Goal: Task Accomplishment & Management: Manage account settings

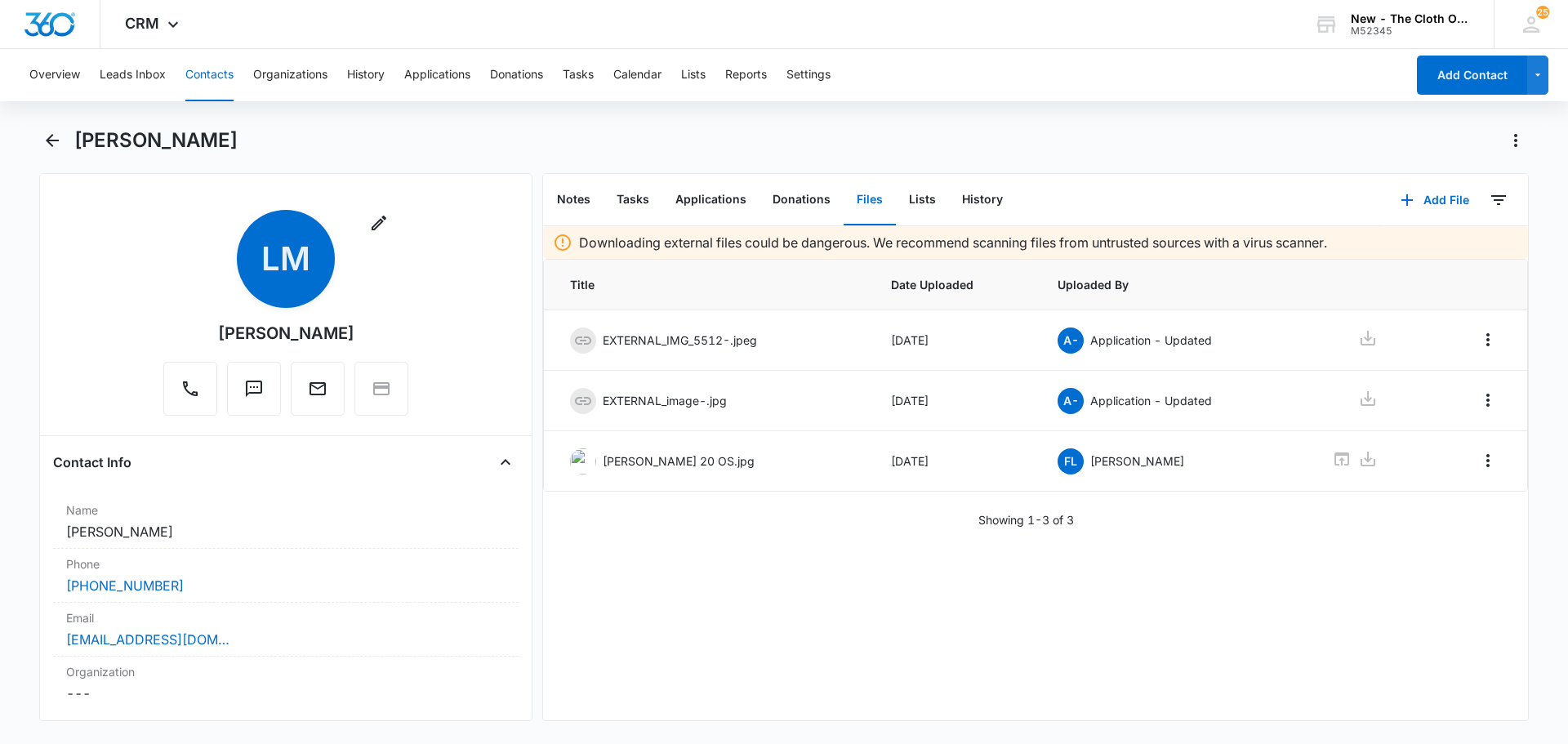
scroll to position [2577, 0]
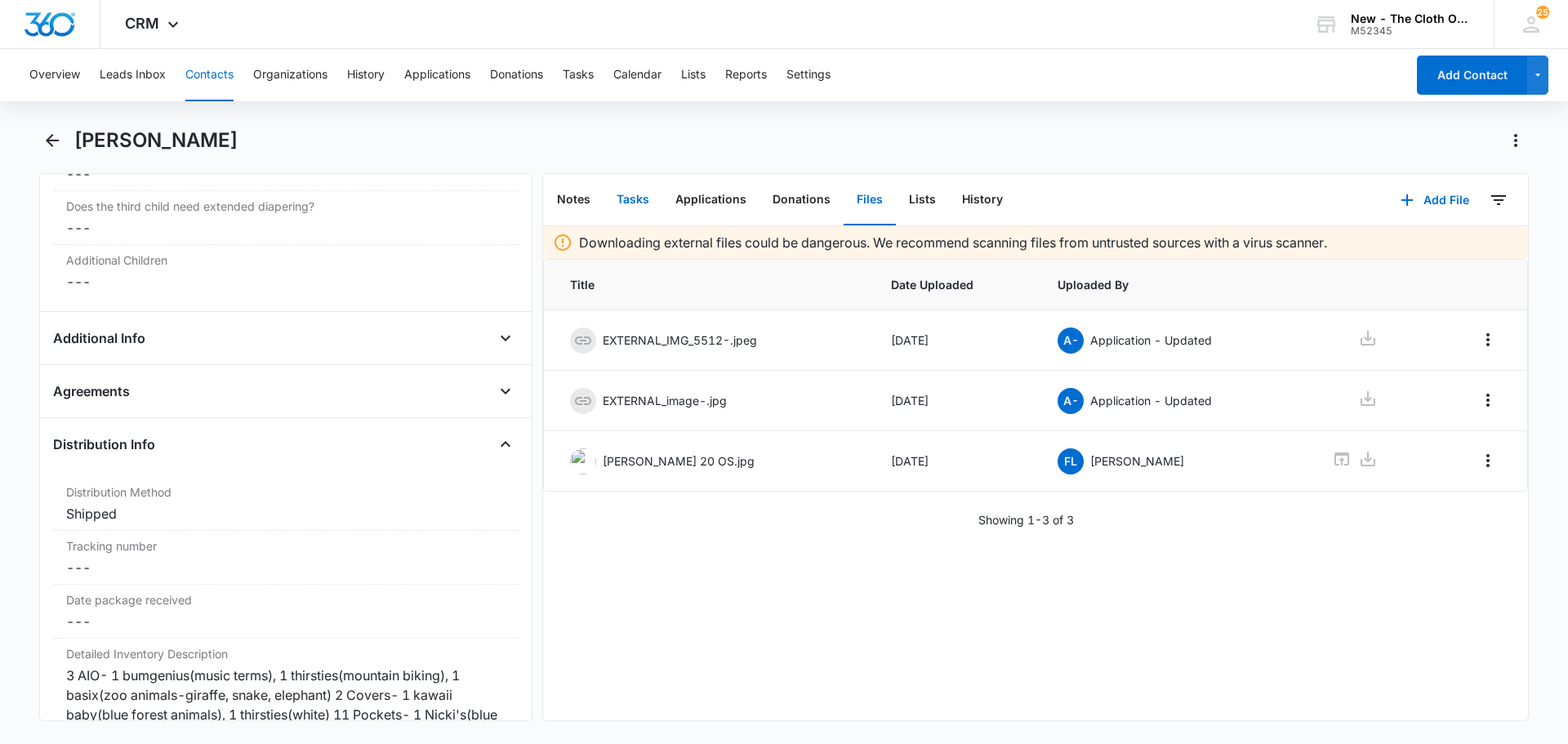
click at [633, 197] on button "Tasks" at bounding box center [633, 200] width 59 height 51
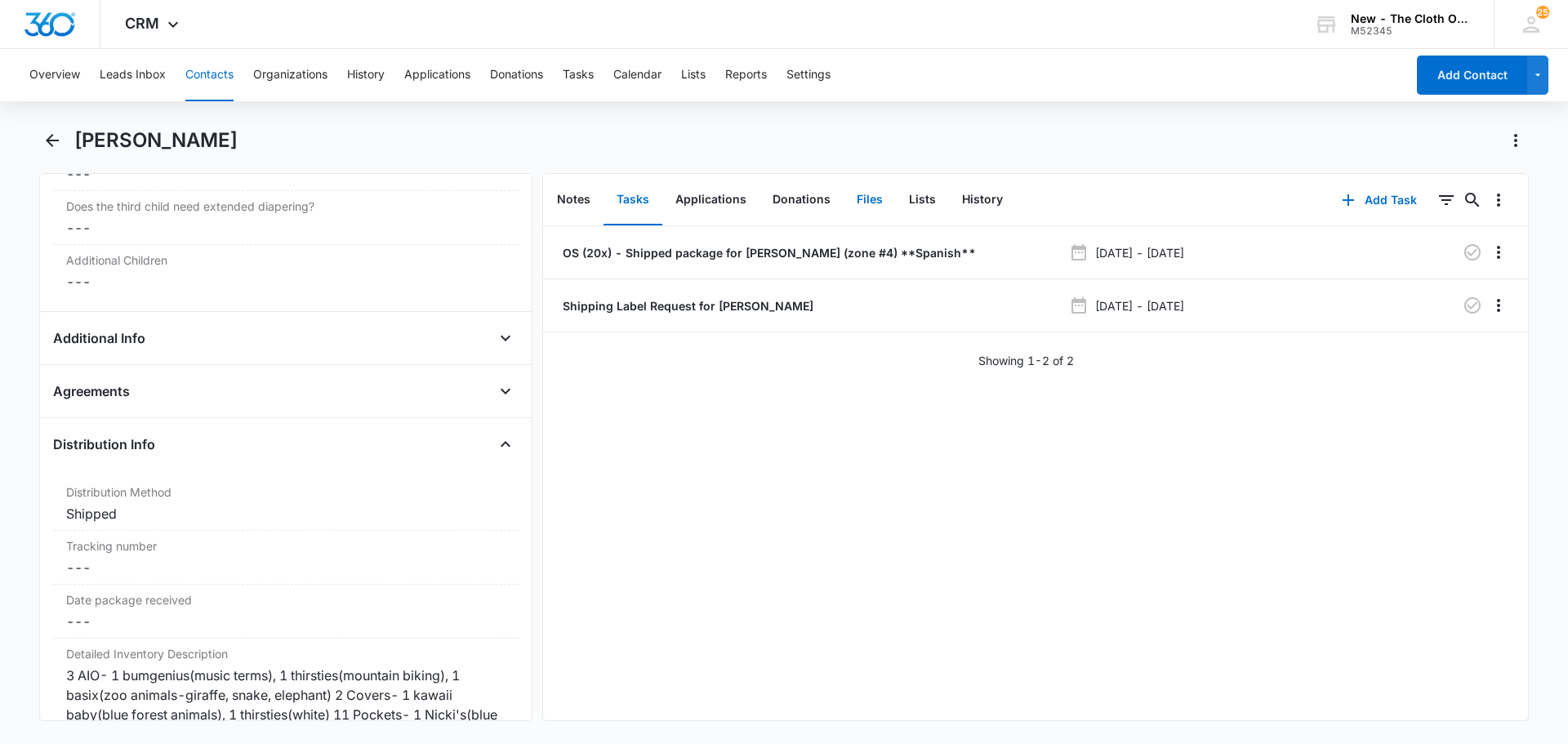
click at [861, 195] on button "Files" at bounding box center [869, 200] width 52 height 51
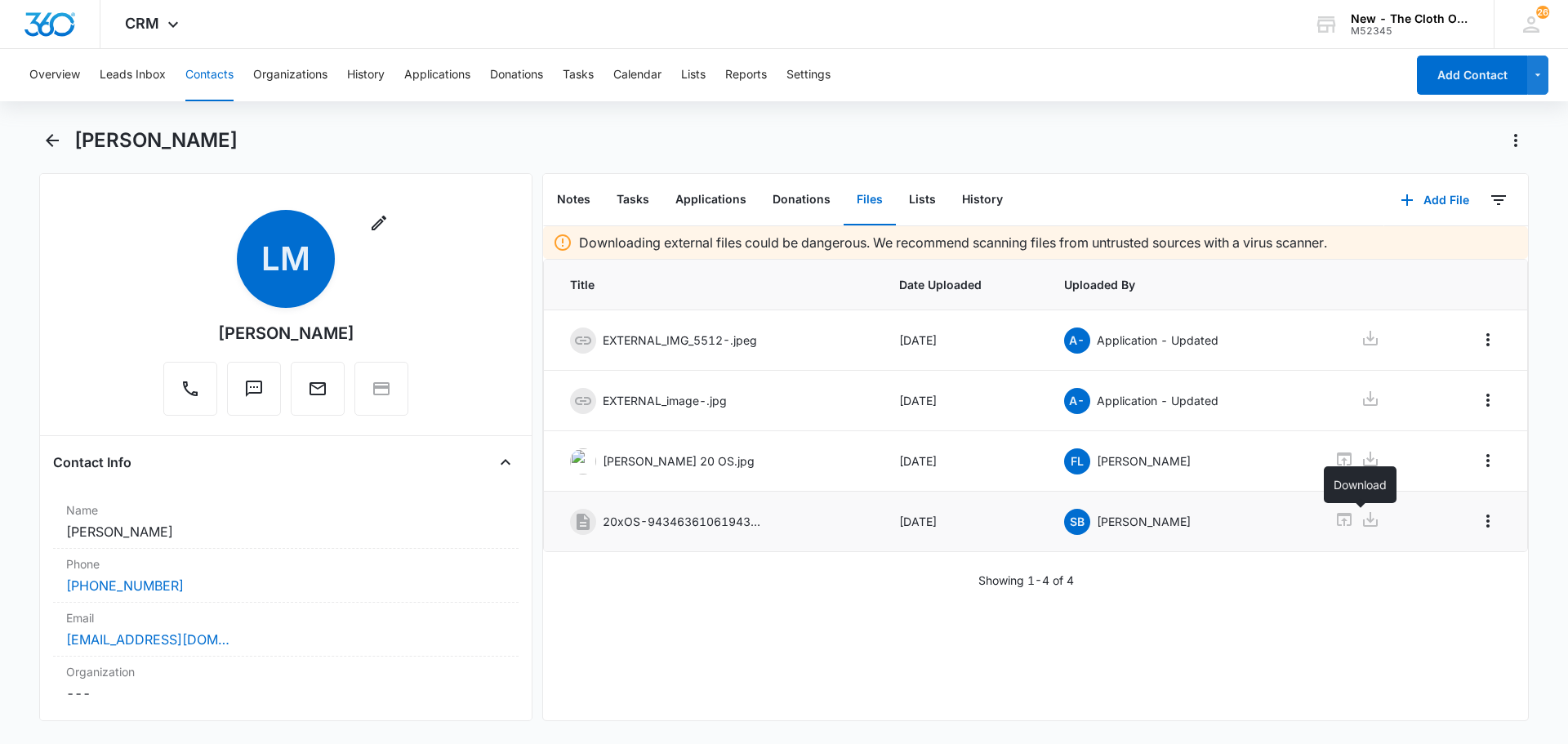
click at [1364, 512] on icon at bounding box center [1371, 519] width 20 height 20
click at [256, 651] on div "Email Cancel Save Changes [EMAIL_ADDRESS][DOMAIN_NAME]" at bounding box center [286, 630] width 466 height 54
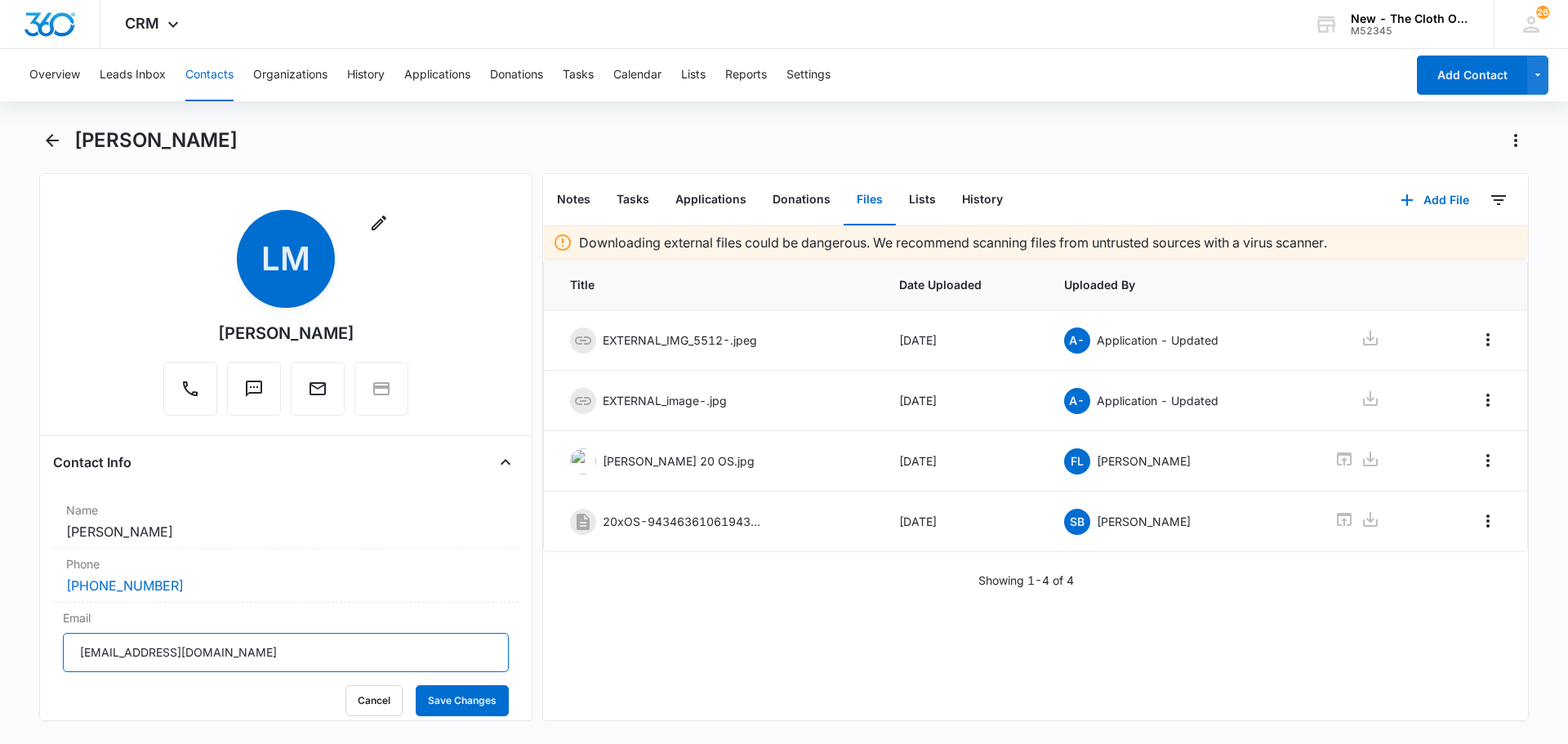
drag, startPoint x: 265, startPoint y: 653, endPoint x: 40, endPoint y: 664, distance: 225.3
click at [40, 664] on div "Remove [PERSON_NAME] Contact Info Name Cancel Save Changes [PERSON_NAME] Phone …" at bounding box center [285, 447] width 493 height 548
click at [373, 698] on button "Cancel" at bounding box center [374, 700] width 57 height 31
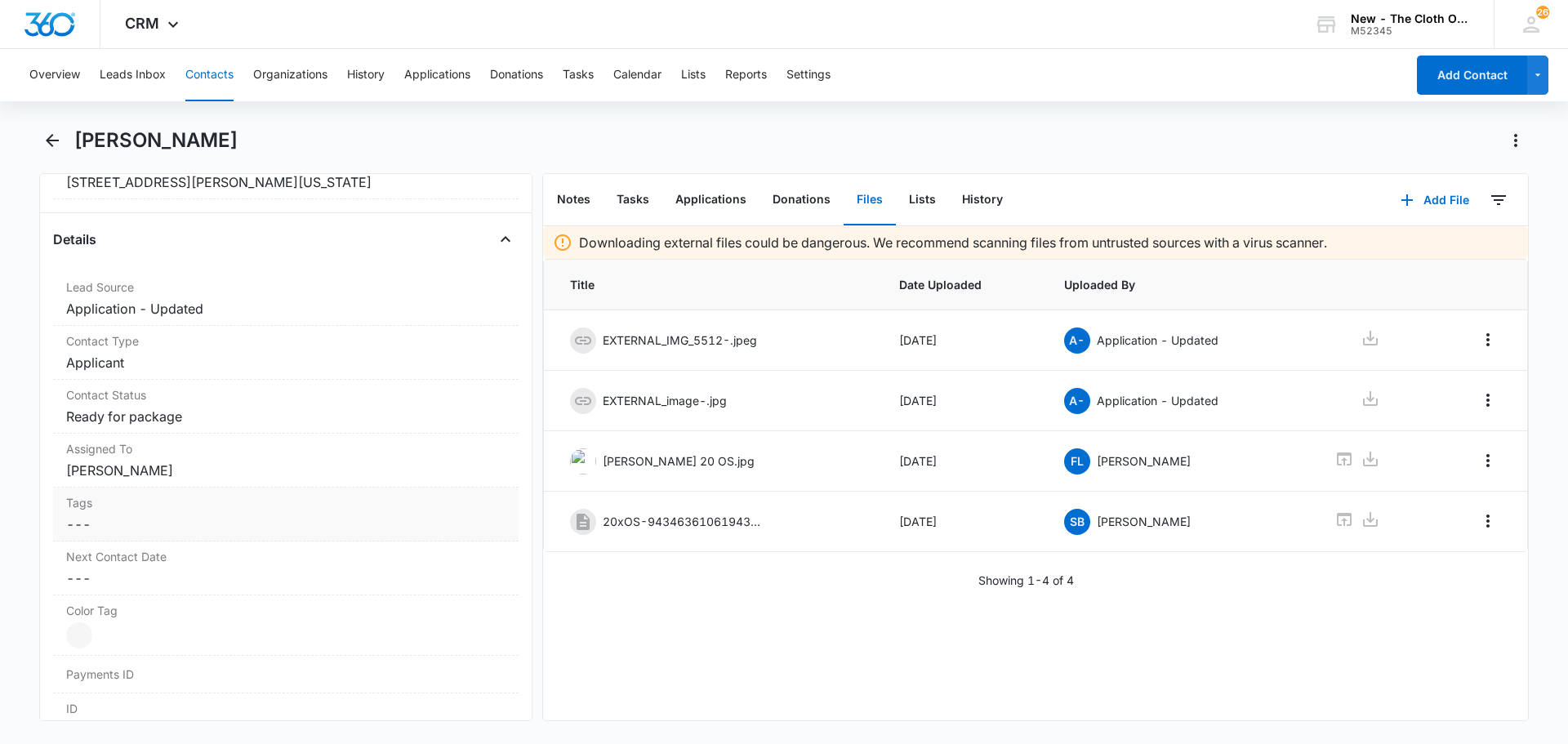
scroll to position [572, 0]
click at [493, 243] on button "Close" at bounding box center [506, 232] width 27 height 27
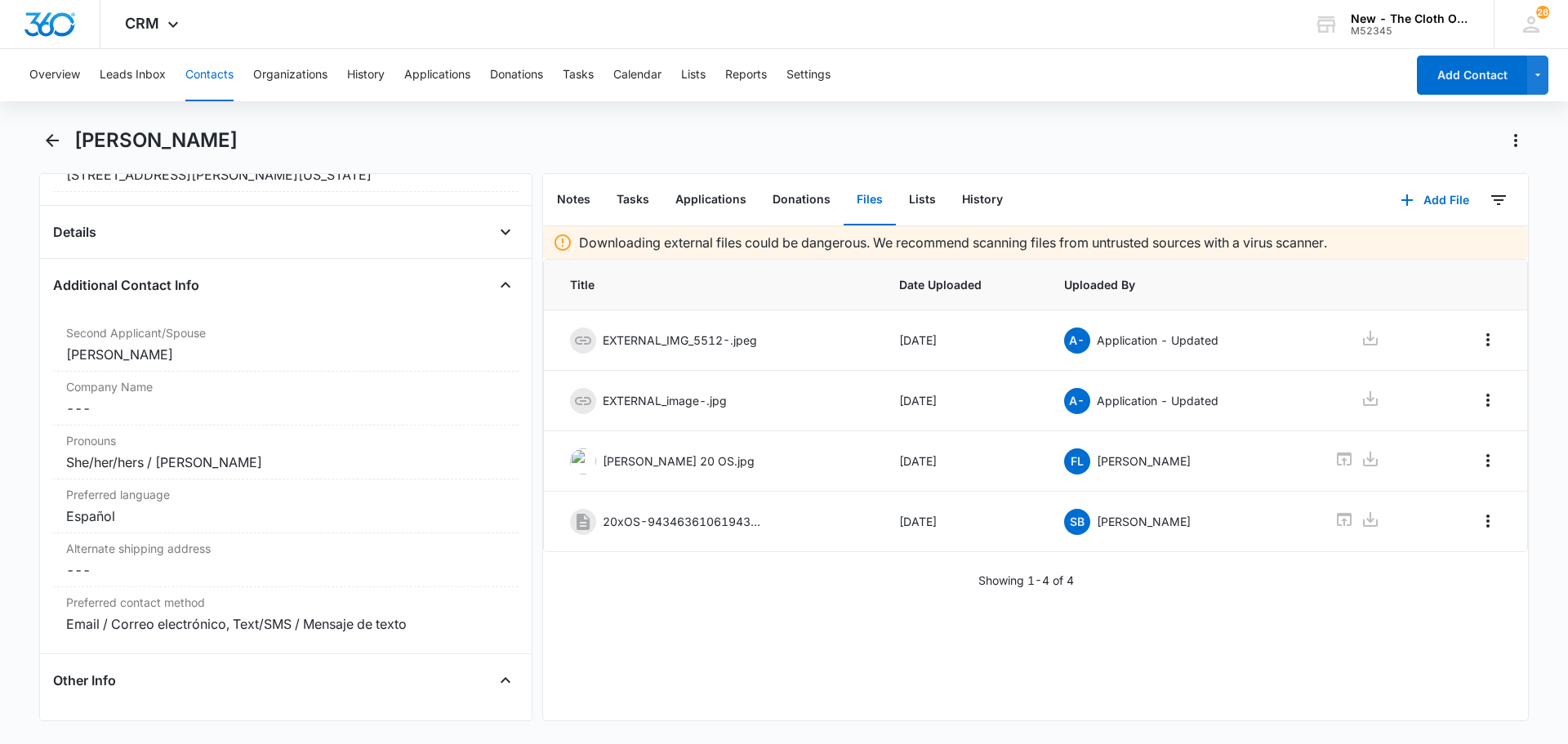
click at [493, 298] on div "Additional Contact Info Second Applicant/Spouse Cancel Save Changes [PERSON_NAM…" at bounding box center [286, 462] width 466 height 382
click at [495, 275] on icon "Close" at bounding box center [505, 285] width 20 height 20
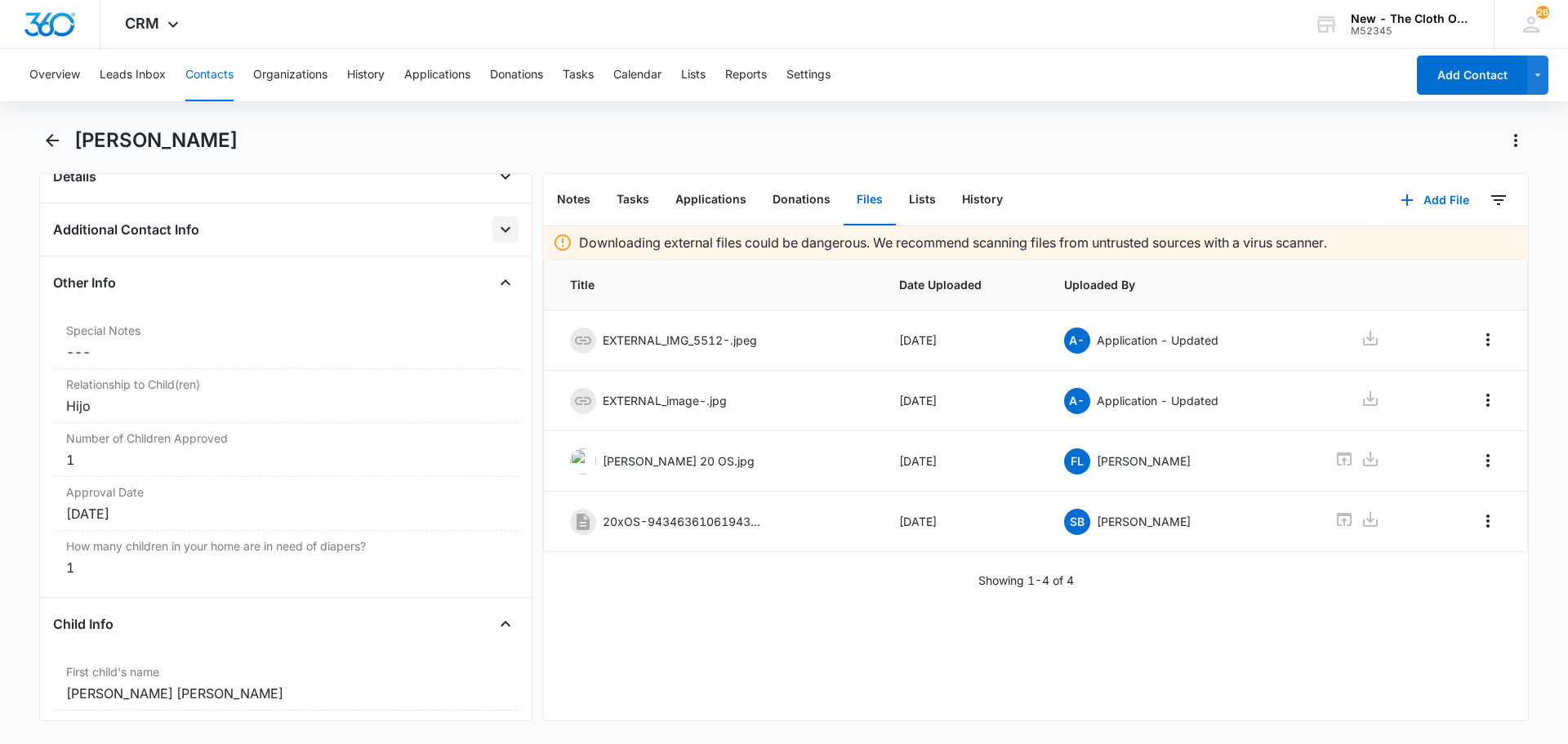
scroll to position [654, 0]
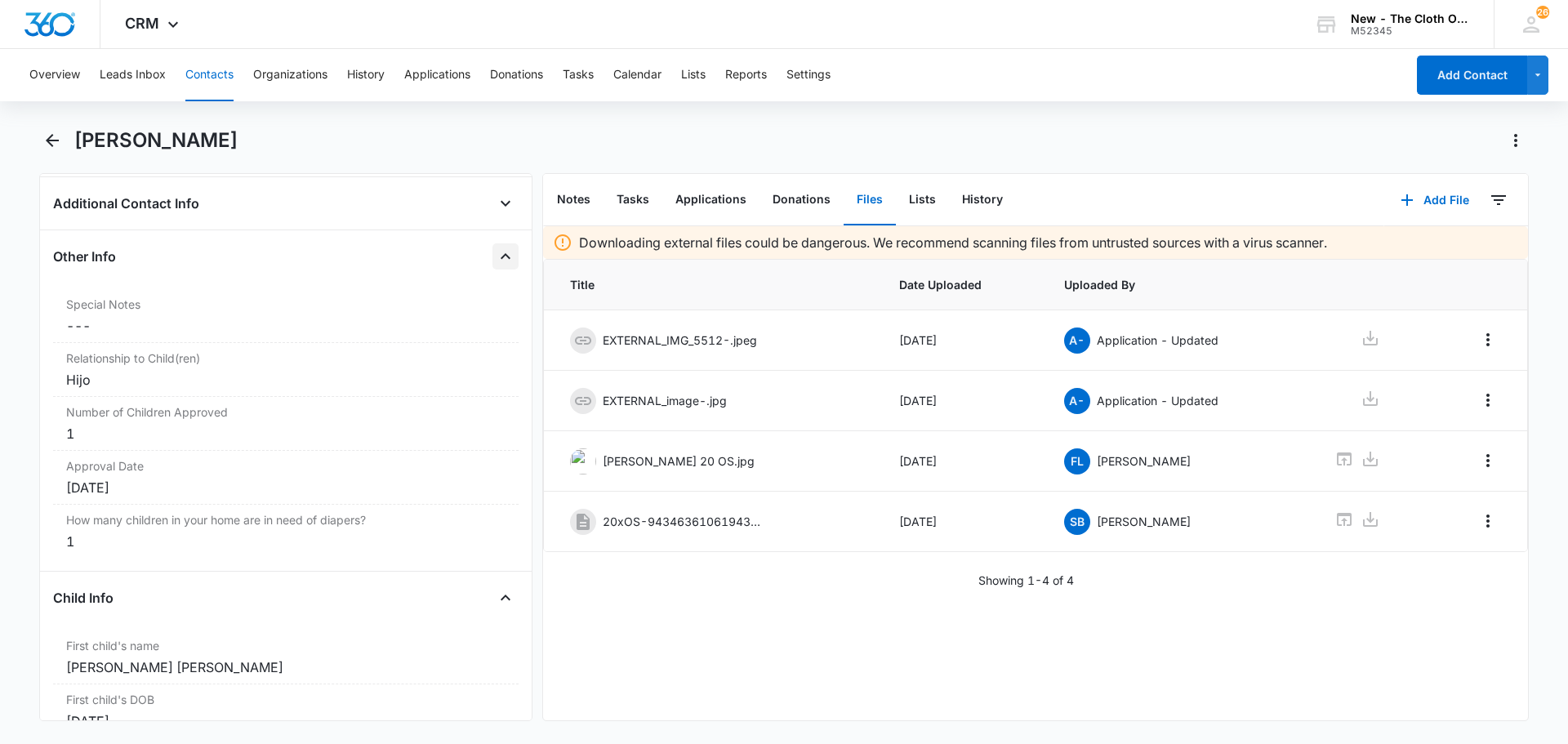
click at [498, 261] on icon "Close" at bounding box center [505, 257] width 20 height 20
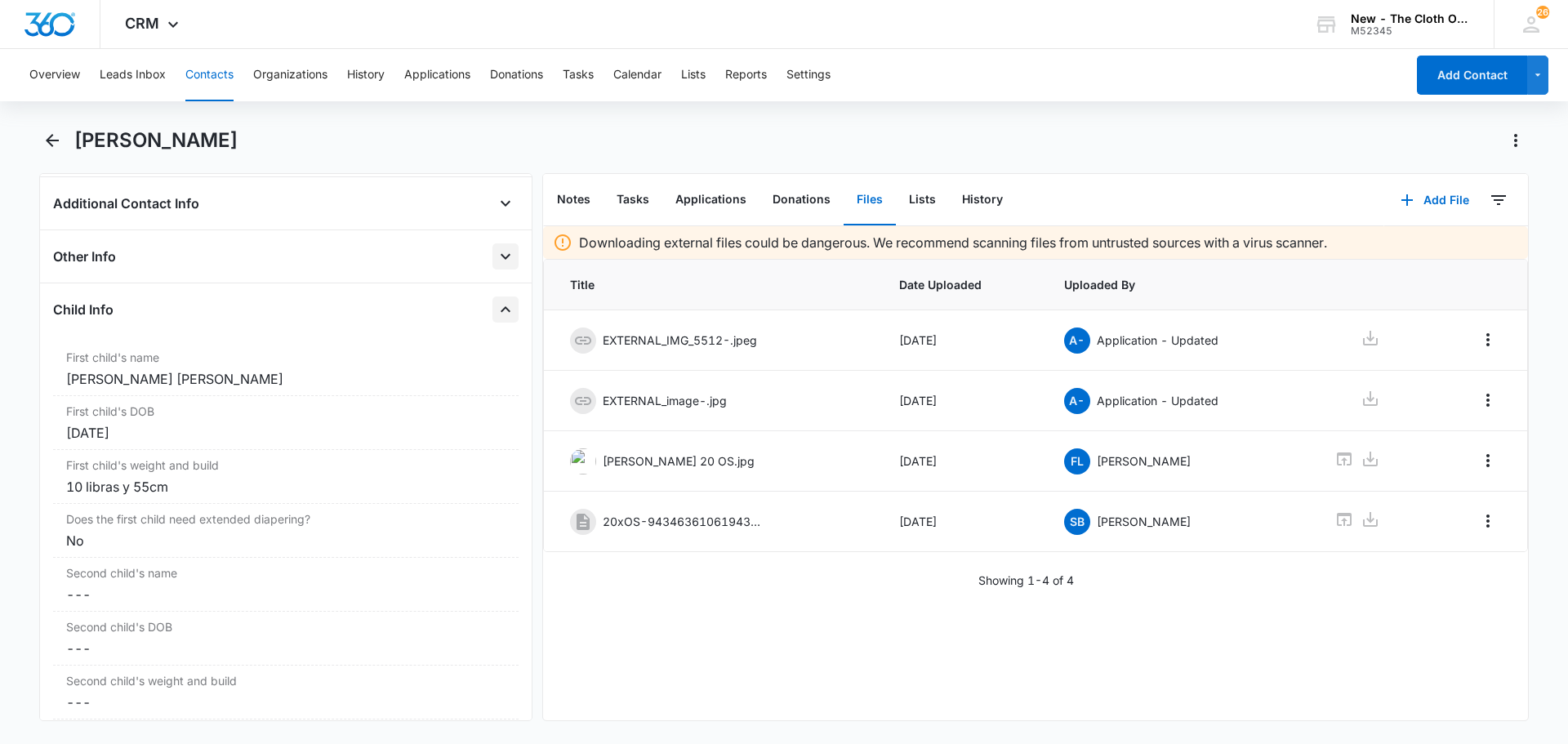
click at [499, 313] on icon "Close" at bounding box center [505, 310] width 20 height 20
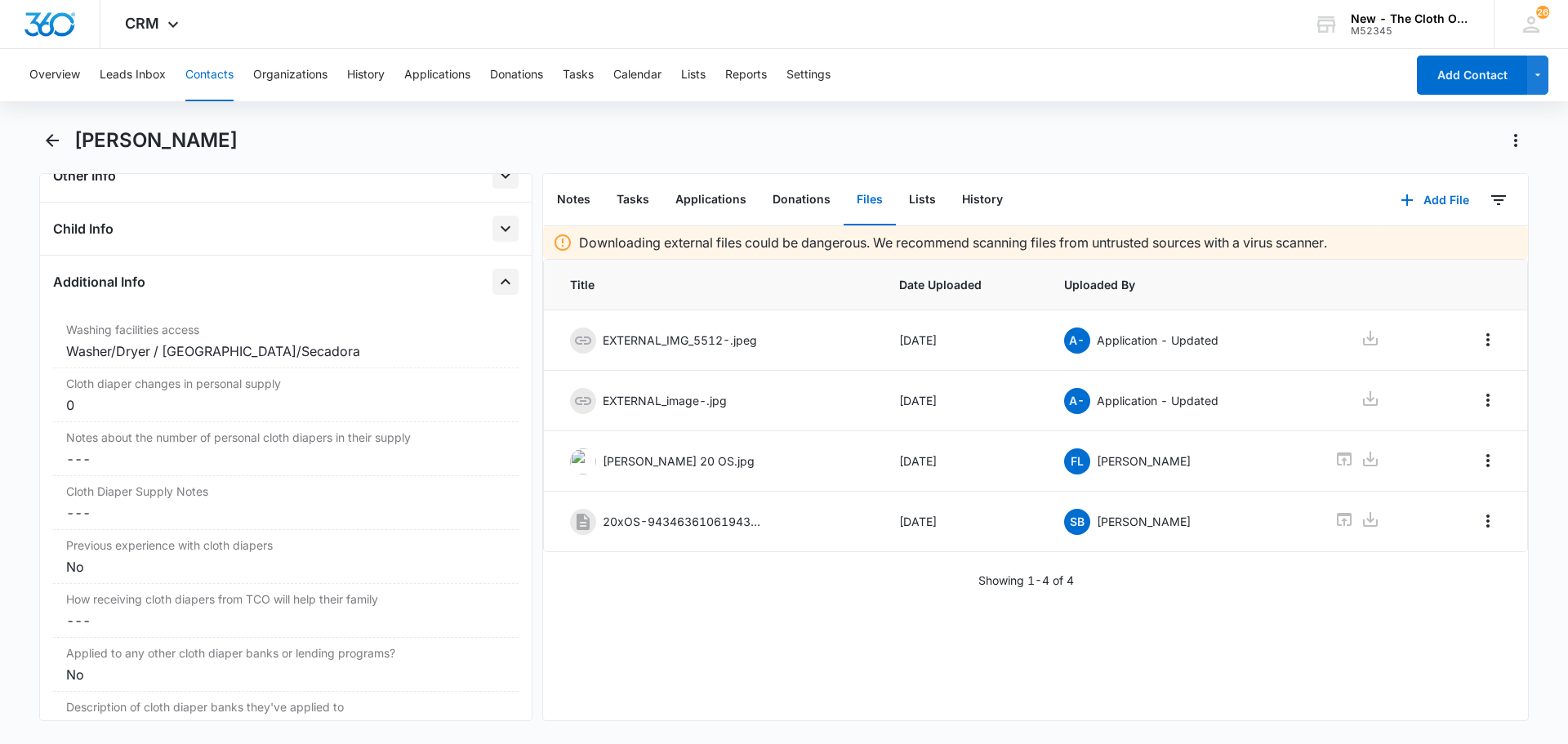
scroll to position [735, 0]
click at [497, 274] on icon "Close" at bounding box center [505, 281] width 20 height 20
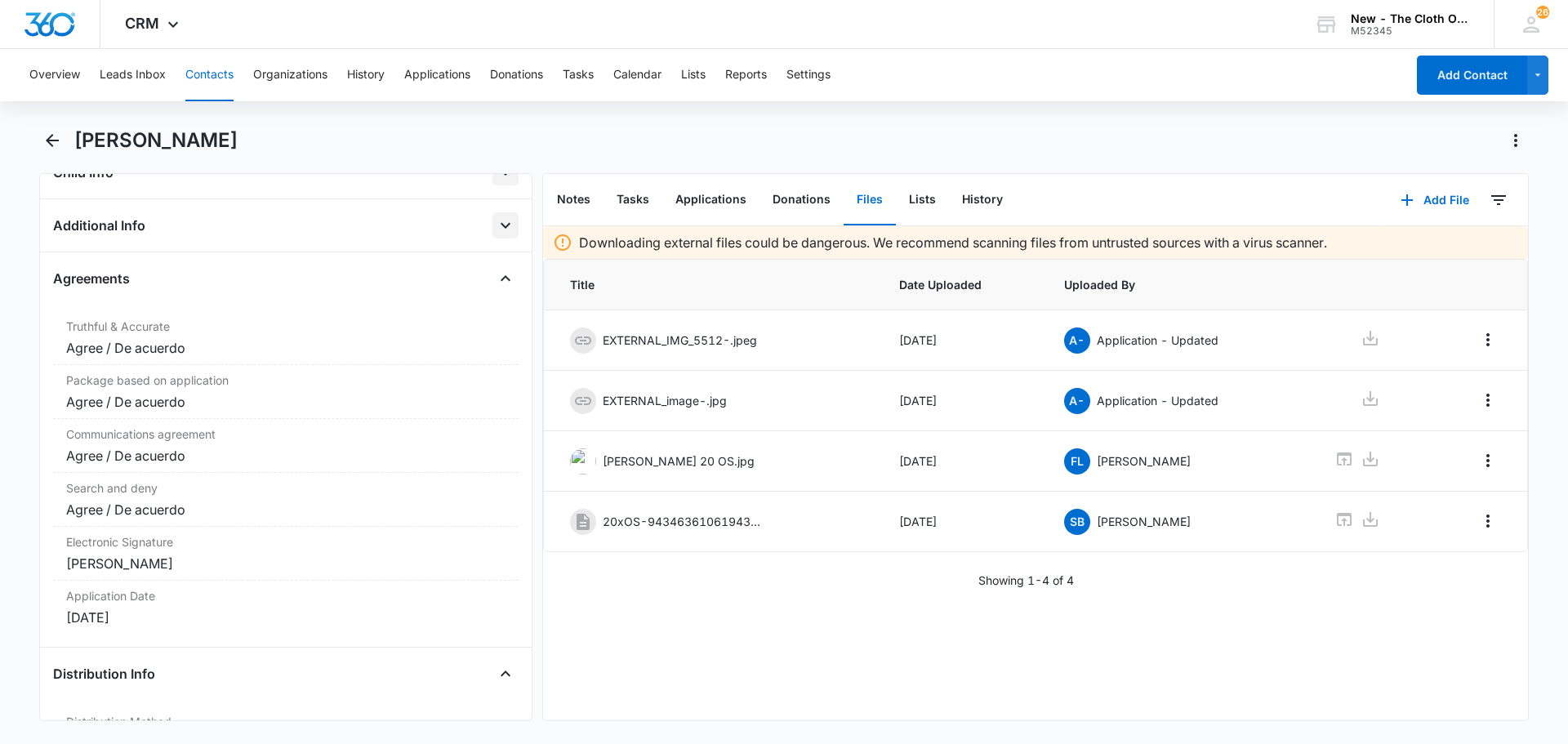
scroll to position [817, 0]
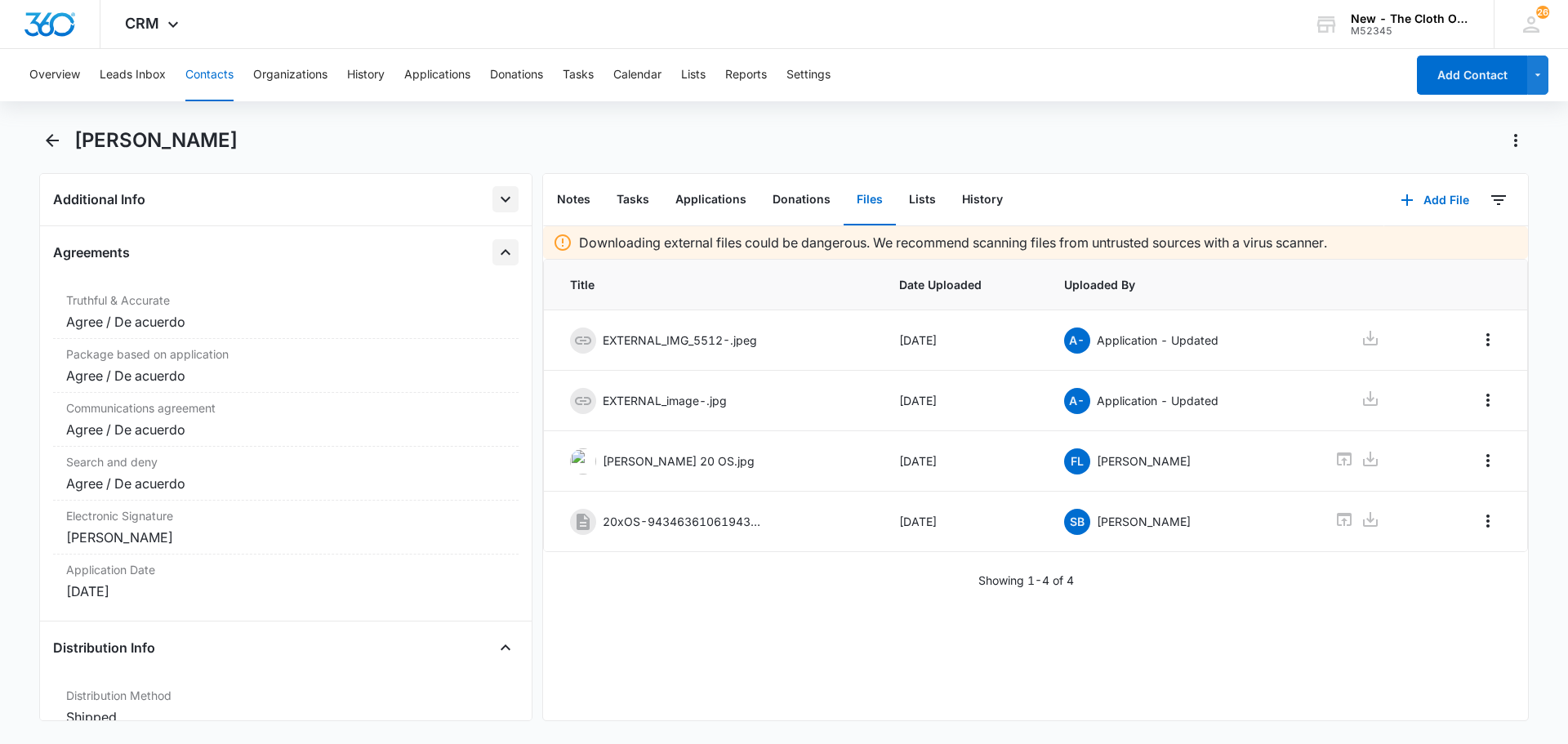
click at [495, 254] on icon "Close" at bounding box center [505, 253] width 20 height 20
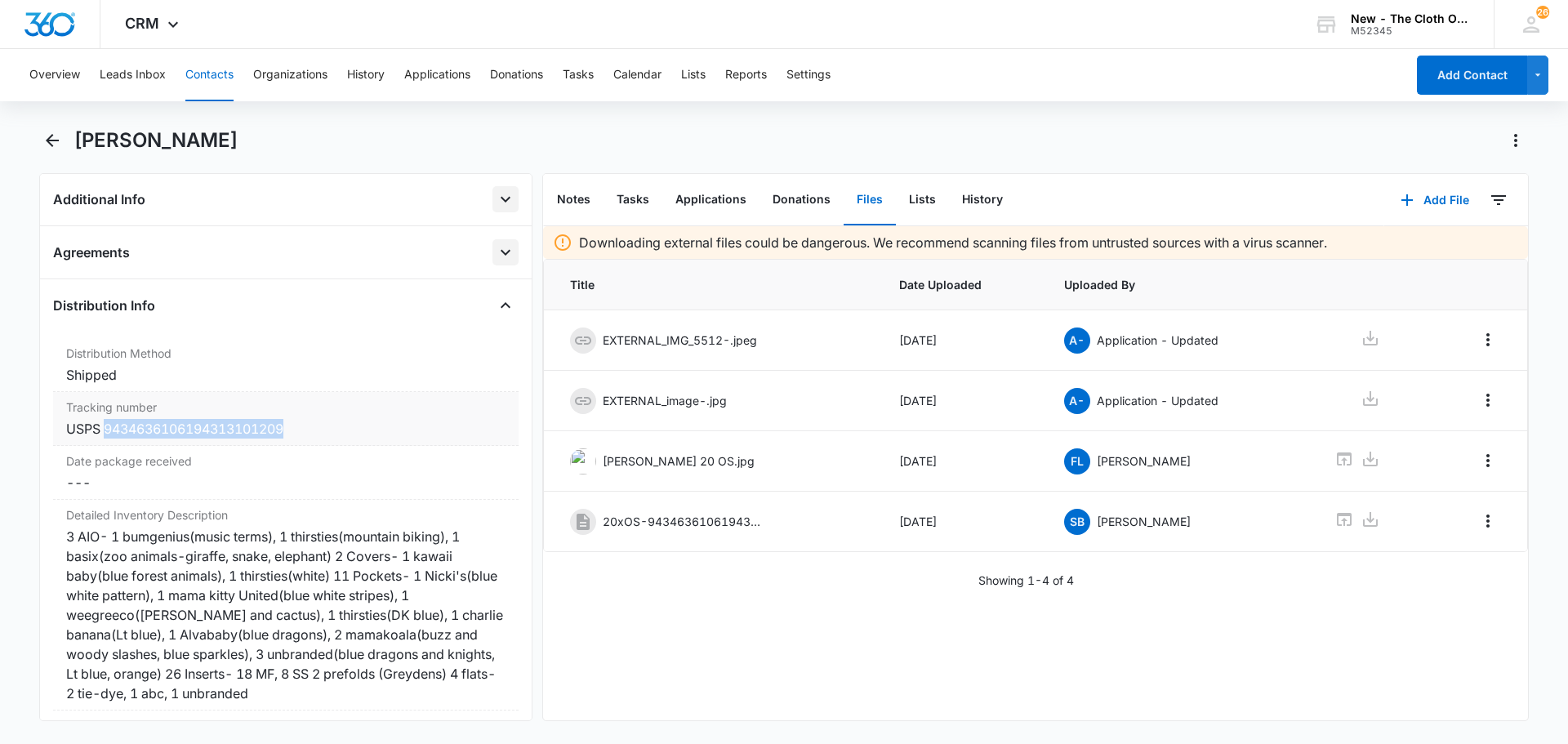
copy div "9434636106194313101209"
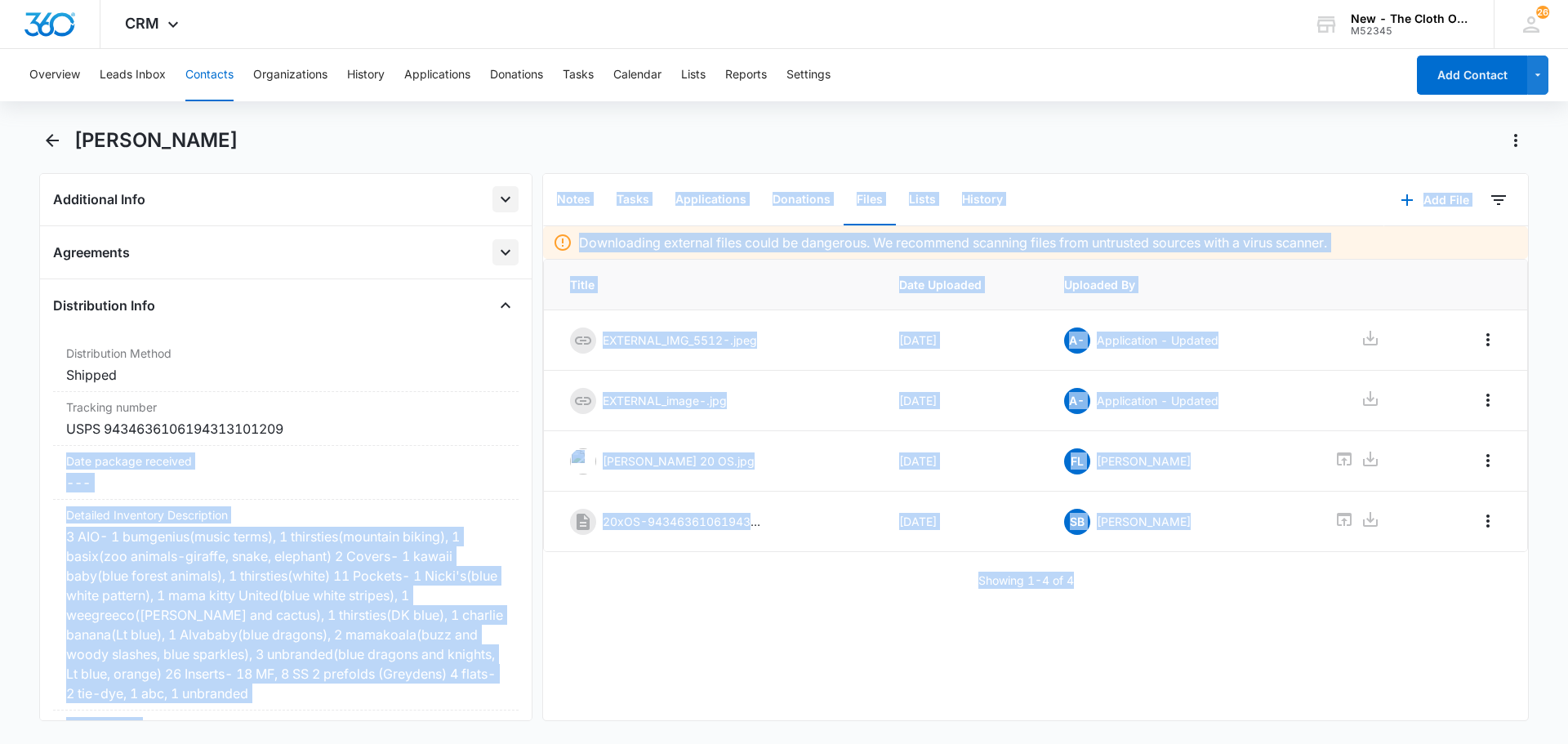
drag, startPoint x: 322, startPoint y: 435, endPoint x: 1469, endPoint y: 571, distance: 1155.0
click at [1469, 571] on div "Remove [PERSON_NAME] Contact Info Name Cancel Save Changes [PERSON_NAME] Phone …" at bounding box center [784, 447] width 1489 height 548
click at [1075, 642] on div "Downloading external files could be dangerous. We recommend scanning files from…" at bounding box center [1035, 473] width 985 height 494
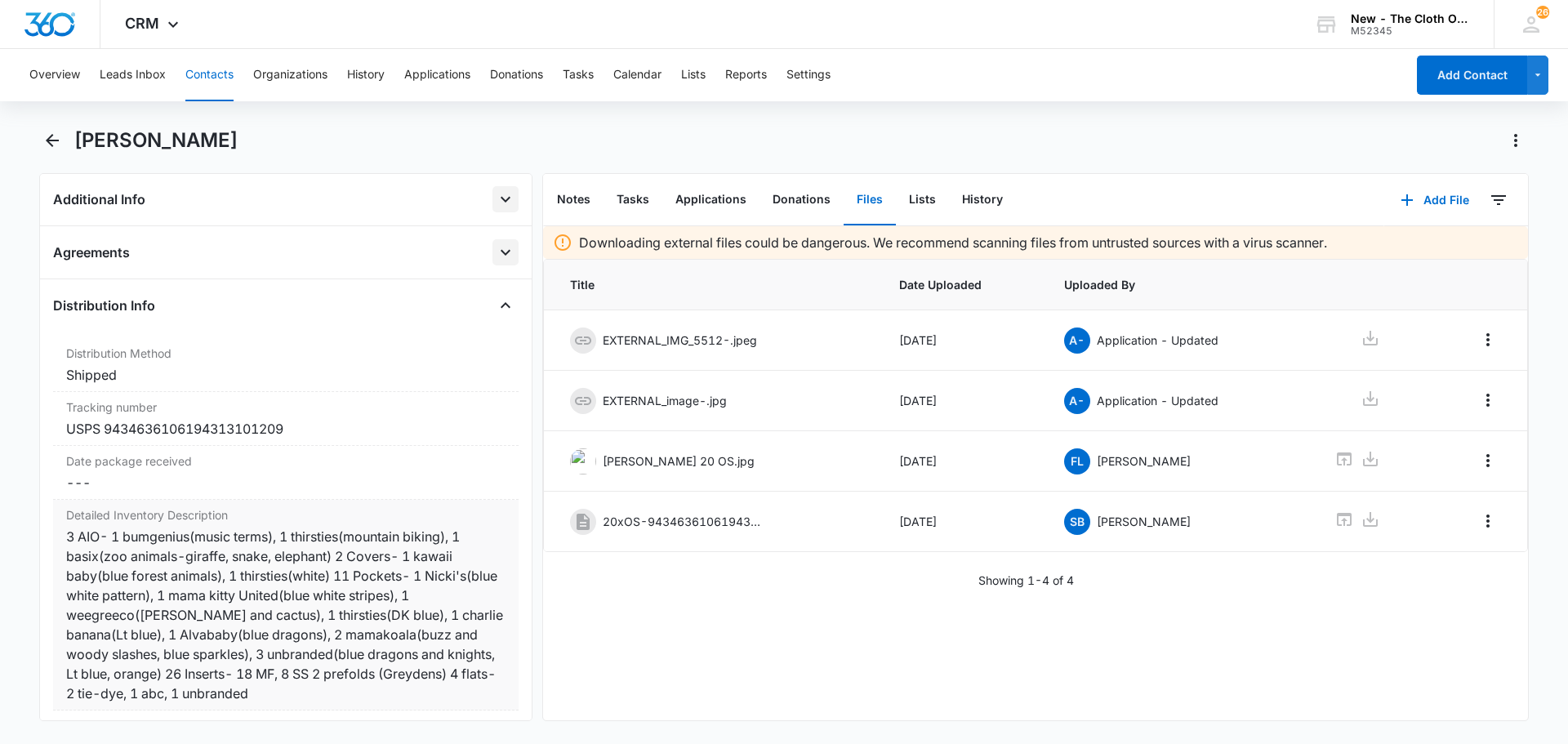
scroll to position [980, 0]
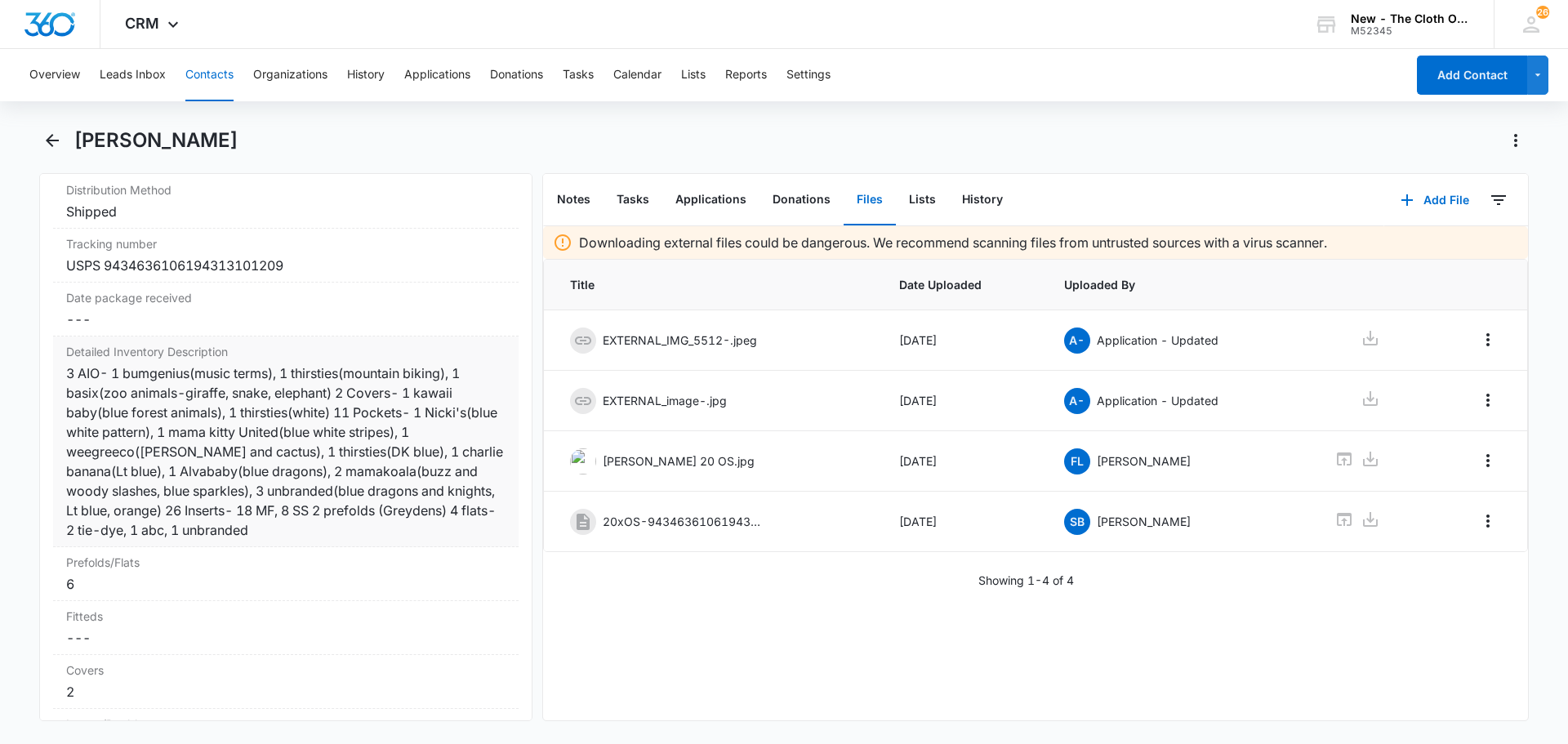
click at [260, 504] on div "3 AIO- 1 bumgenius(music terms), 1 thirsties(mountain biking), 1 basix(zoo anim…" at bounding box center [286, 452] width 439 height 176
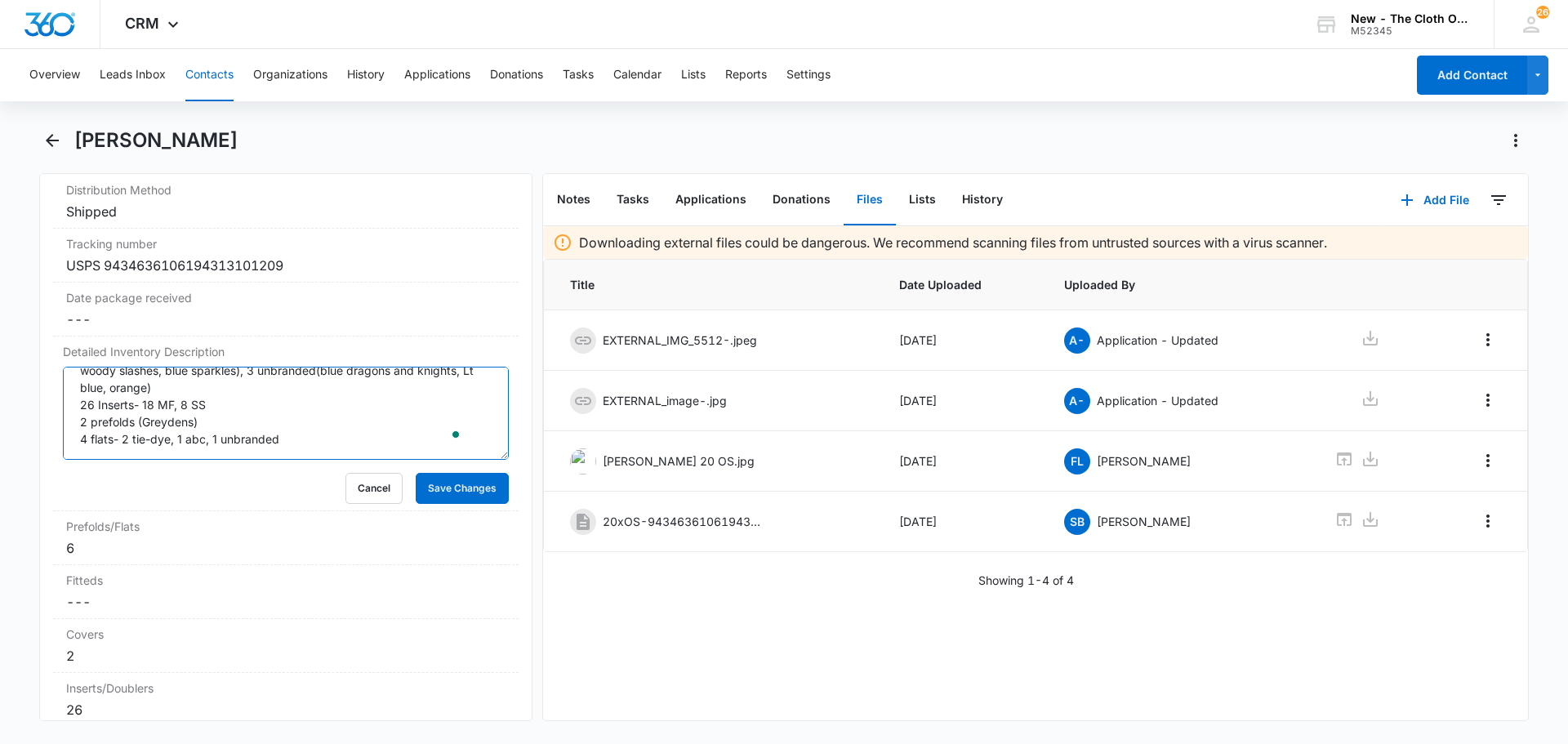
drag, startPoint x: 75, startPoint y: 382, endPoint x: 532, endPoint y: 494, distance: 470.5
click at [532, 492] on div "Remove [PERSON_NAME] Contact Info Name Cancel Save Changes [PERSON_NAME] Phone …" at bounding box center [285, 447] width 493 height 548
click at [346, 489] on button "Cancel" at bounding box center [374, 488] width 57 height 31
